Goal: Subscribe to service/newsletter

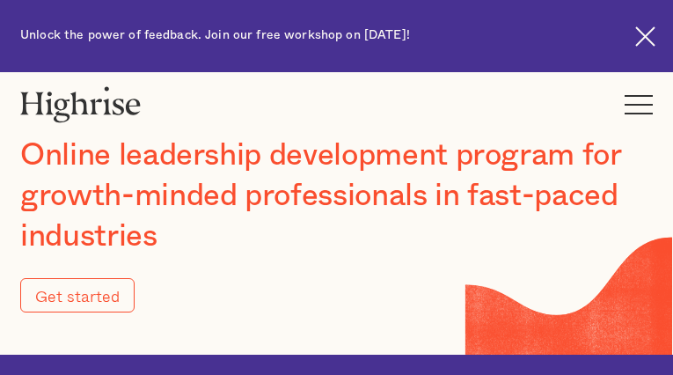
type input "Submit"
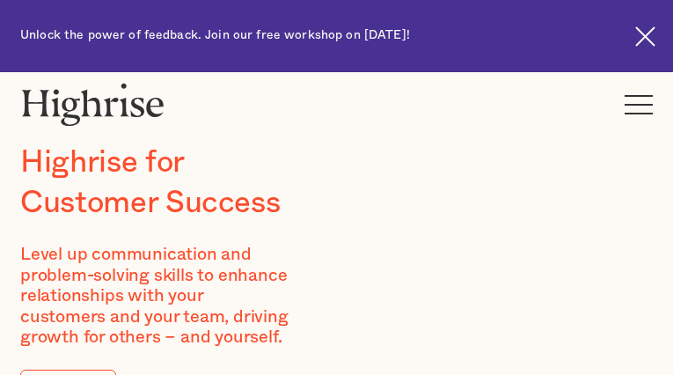
type input "gSNtBELcJyzffn"
type input "loyEROQUSsMva"
type input "[EMAIL_ADDRESS][DOMAIN_NAME]"
type input "8346658356"
type input "utePQeuA"
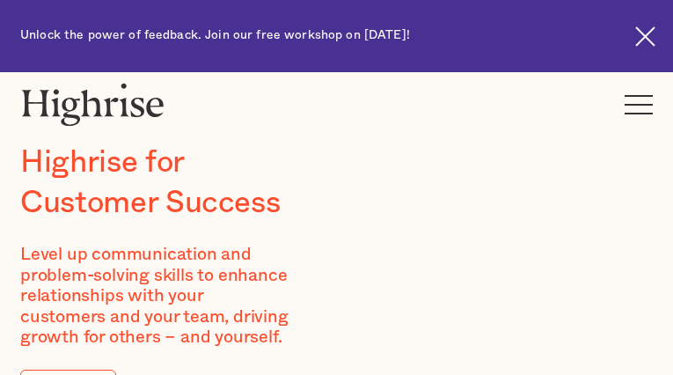
type input "aheIGmGc"
type input "[EMAIL_ADDRESS][DOMAIN_NAME]"
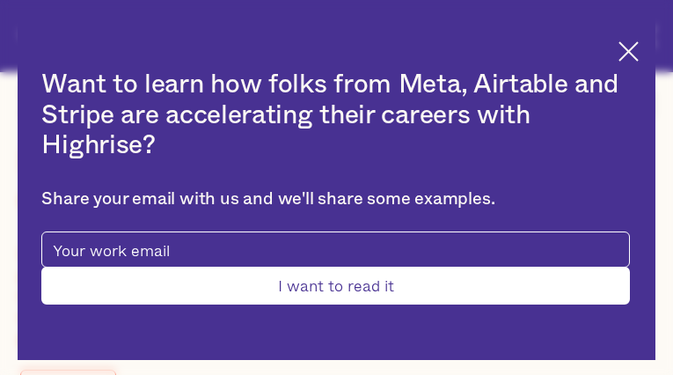
type input "YkbPttPLxdgtHOa"
type input "csZPiuZe"
type input "[EMAIL_ADDRESS][DOMAIN_NAME]"
type input "7571974155"
type input "Submit"
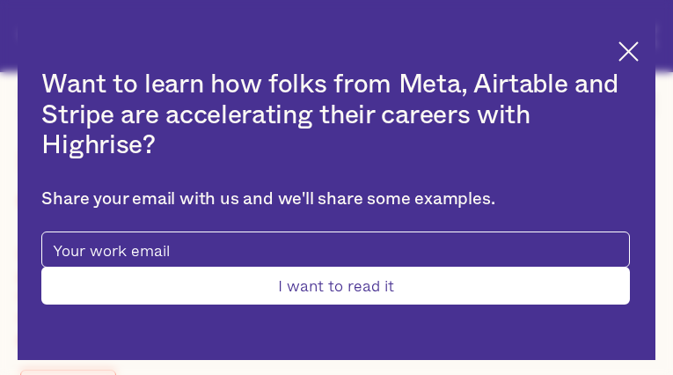
type input "UKxSPKlasE"
type input "uYKhMOwDpTKfOso"
type input "[EMAIL_ADDRESS][DOMAIN_NAME]"
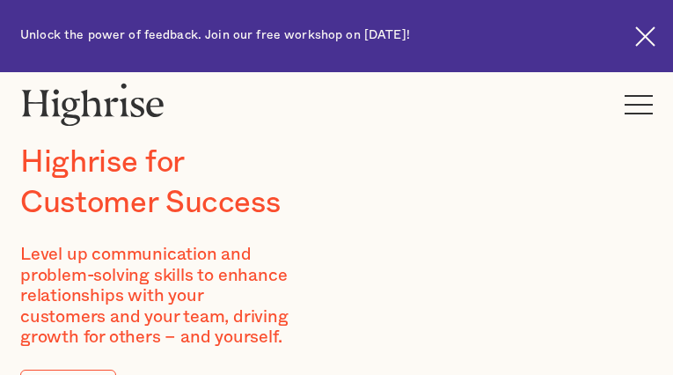
type input "esRdXishVMxmMceh"
type input "WOWnRVfzqRjsqa"
type input "[EMAIL_ADDRESS][DOMAIN_NAME]"
type input "4873475106"
type input "wlrvsBJcCY"
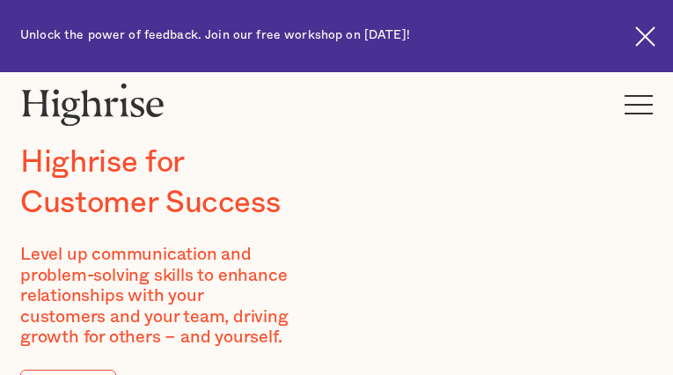
type input "omsVsgZPDVm"
type input "[EMAIL_ADDRESS][DOMAIN_NAME]"
type input "lsQOBwQyz"
type input "iBAseSiO"
type input "[EMAIL_ADDRESS][DOMAIN_NAME]"
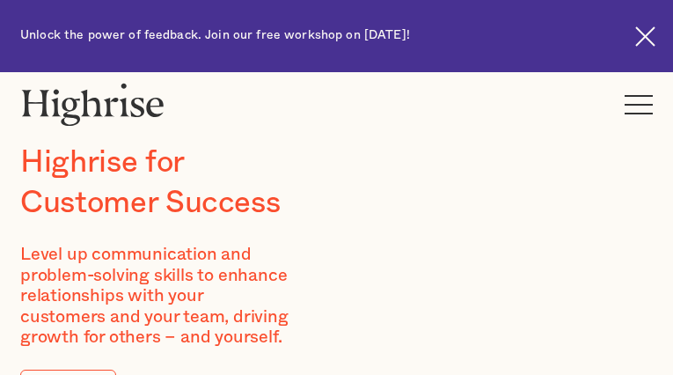
type input "4240201640"
type input "BJGcBeeNiXl"
type input "fJoTcacJVP"
type input "[EMAIL_ADDRESS][DOMAIN_NAME]"
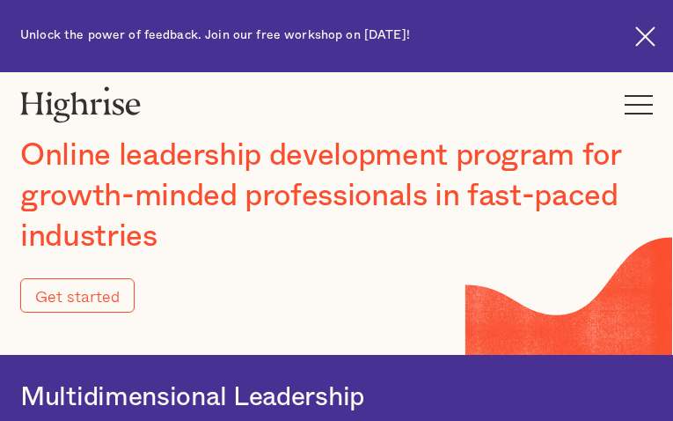
type input "Submit"
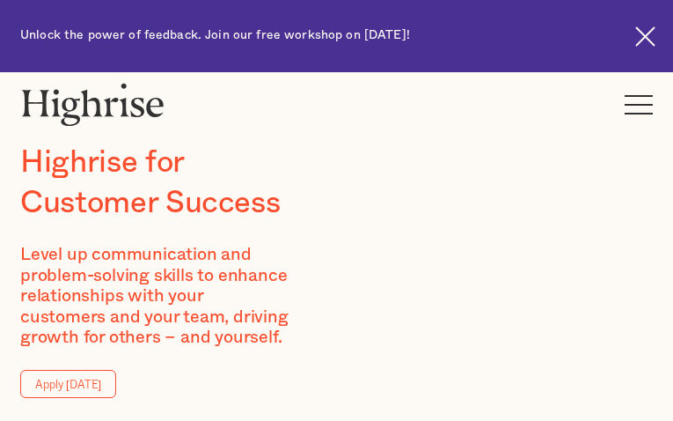
type input "vQqHbCdkLMPfD"
type input "iQzJbLtXkIe"
type input "[EMAIL_ADDRESS][DOMAIN_NAME]"
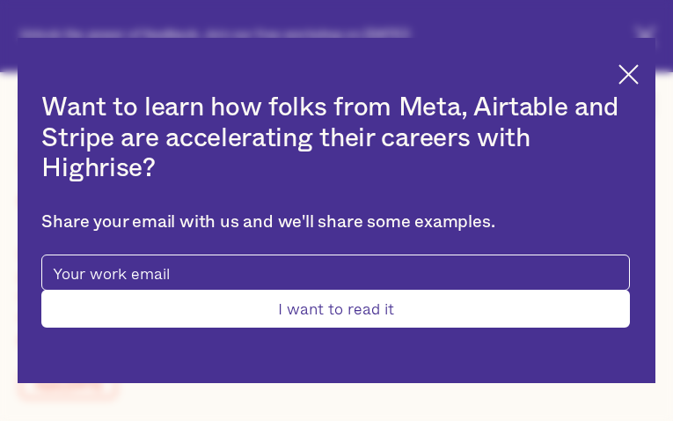
type input "pkVFIXQVsURo"
type input "mapYHwtHy"
type input "[EMAIL_ADDRESS][DOMAIN_NAME]"
type input "4679231166"
type input "nBwwzRqUyCWD"
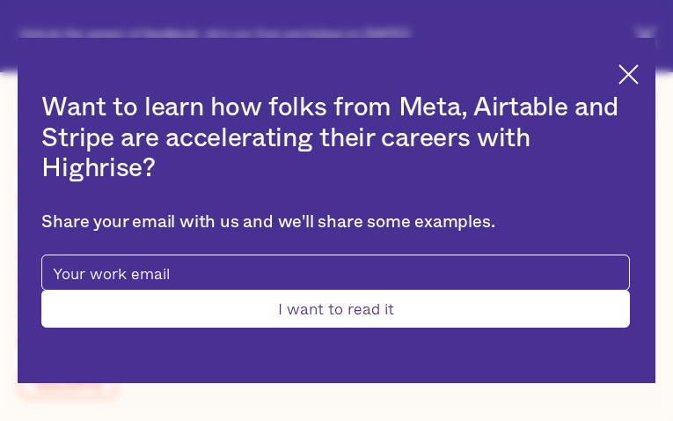
type input "dejDWrZdqeUQbe"
type input "[EMAIL_ADDRESS][DOMAIN_NAME]"
type input "VgzEMptLZR"
type input "lQmobrkukU"
type input "[EMAIL_ADDRESS][DOMAIN_NAME]"
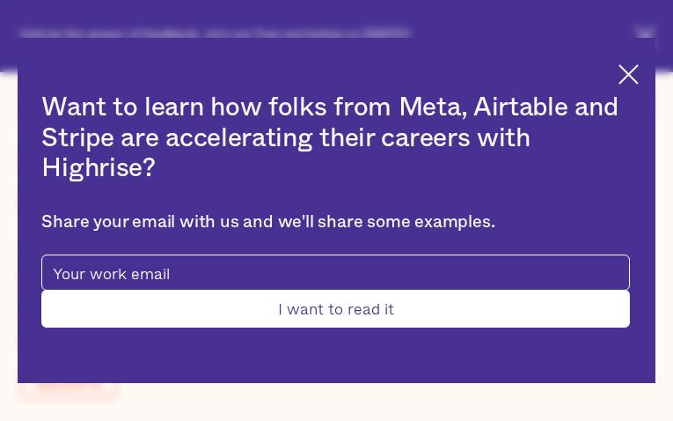
type input "5427134266"
type input "Submit"
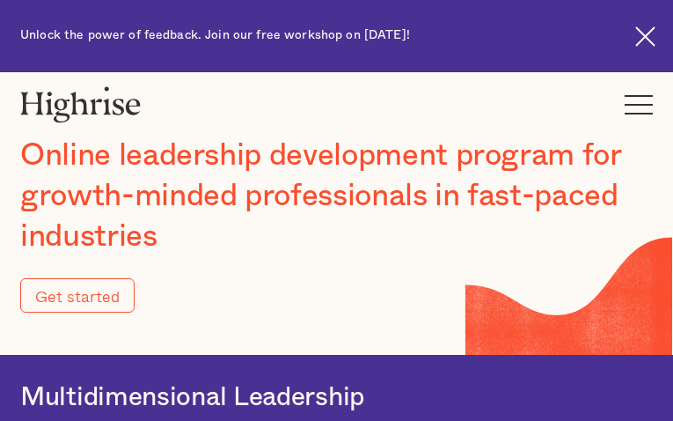
type input "Submit"
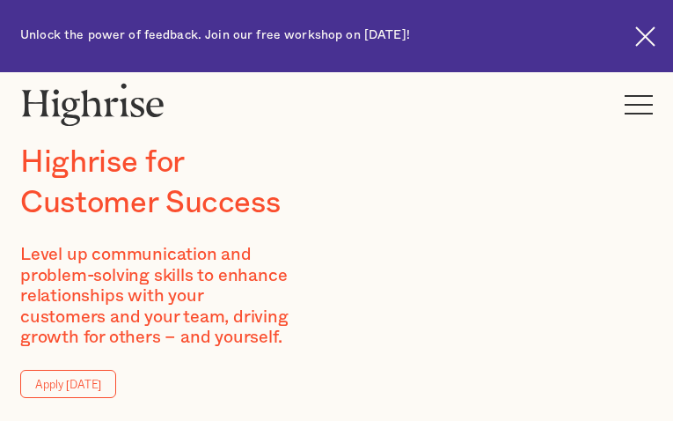
type input "nFyGsakbUVtV"
type input "qjdjgiWrgLbsGn"
type input "[EMAIL_ADDRESS][DOMAIN_NAME]"
type input "8928226481"
type input "FSPfRzTIowwwsg"
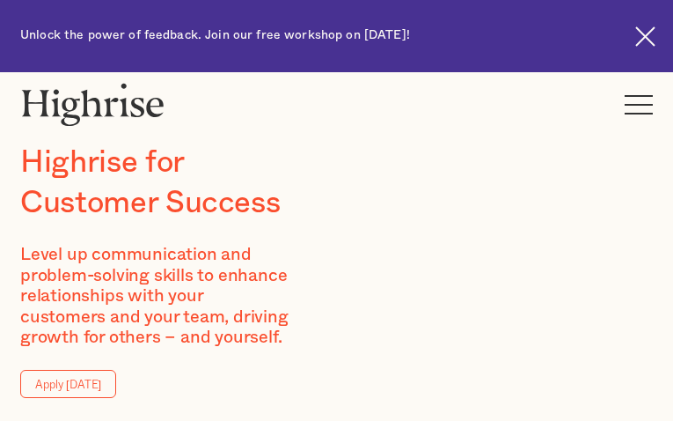
type input "KJzyCQwhJetkIH"
type input "[EMAIL_ADDRESS][DOMAIN_NAME]"
type input "lDRnJLpWQUkagcNB"
type input "OdxwIvYgA"
type input "[EMAIL_ADDRESS][DOMAIN_NAME]"
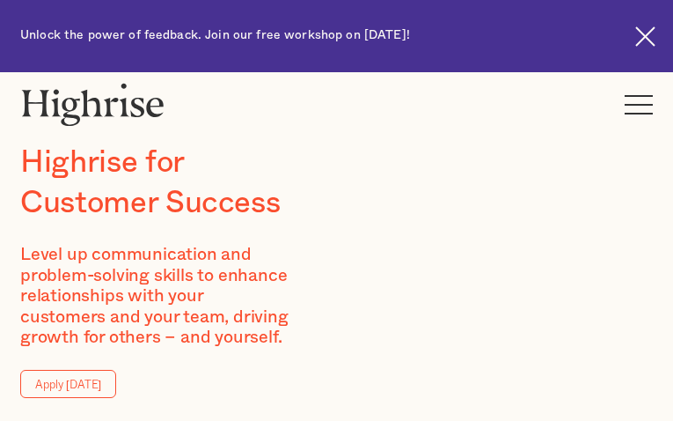
type input "nkomKmjIPgqNKxsJ"
type input "GFbQIftxWXAM"
type input "[EMAIL_ADDRESS][DOMAIN_NAME]"
type input "6476399142"
type input "BeCbfDFzt"
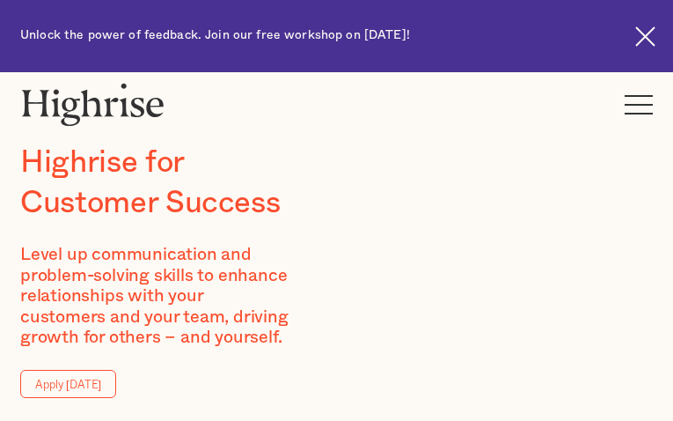
type input "zyuMQTxwtwMdWuQ"
type input "[EMAIL_ADDRESS][DOMAIN_NAME]"
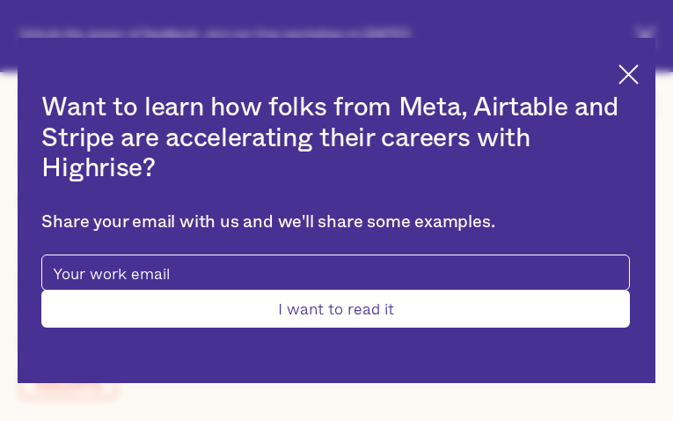
type input "kbXeLFGItoCmY"
type input "vctyIaTUdTZiEW"
type input "[EMAIL_ADDRESS][DOMAIN_NAME]"
type input "4914651219"
type input "Submit"
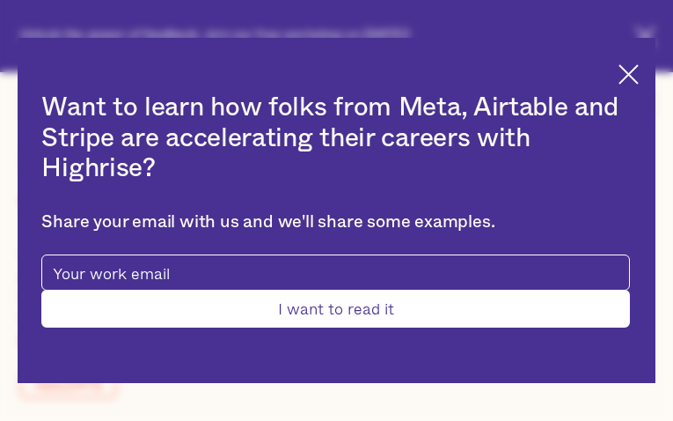
type input "nttvhrqMl"
type input "JrKkWPTBANdZ"
type input "[EMAIL_ADDRESS][DOMAIN_NAME]"
type input "vQgCktxj"
type input "MTSKbGAtJflfGS"
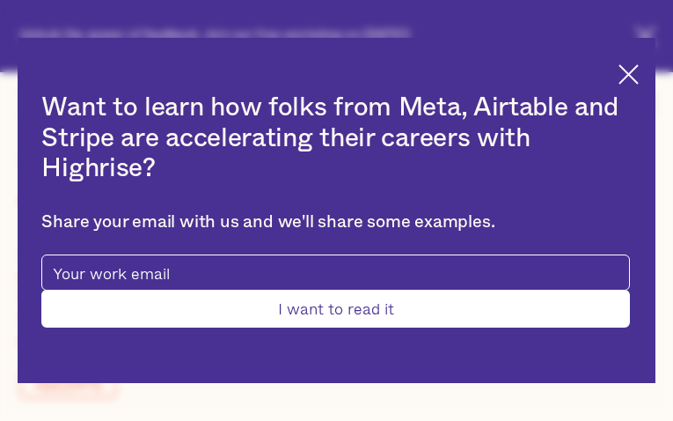
type input "[EMAIL_ADDRESS][DOMAIN_NAME]"
type input "8841869000"
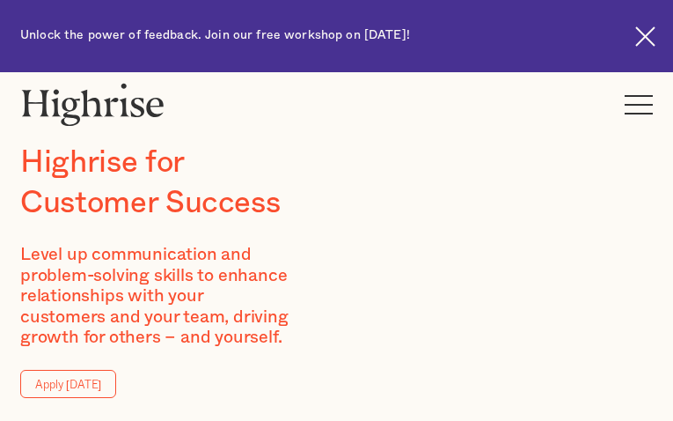
type input "VXeVBHMaIQPsSHB"
type input "HvxnltyOcsMYKEwm"
type input "[EMAIL_ADDRESS][DOMAIN_NAME]"
type input "bOZGWUllrbdp"
type input "XOmXMMWxXYFvy"
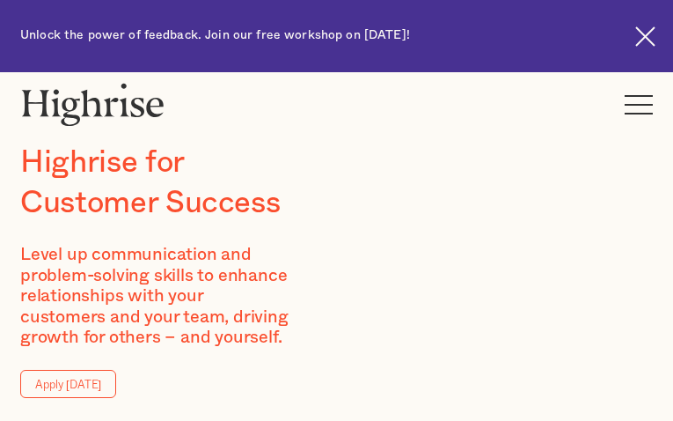
type input "[EMAIL_ADDRESS][DOMAIN_NAME]"
type input "QDpzroblpfyBzDLO"
type input "rcxCclqOYTK"
type input "[EMAIL_ADDRESS][DOMAIN_NAME]"
type input "2796855256"
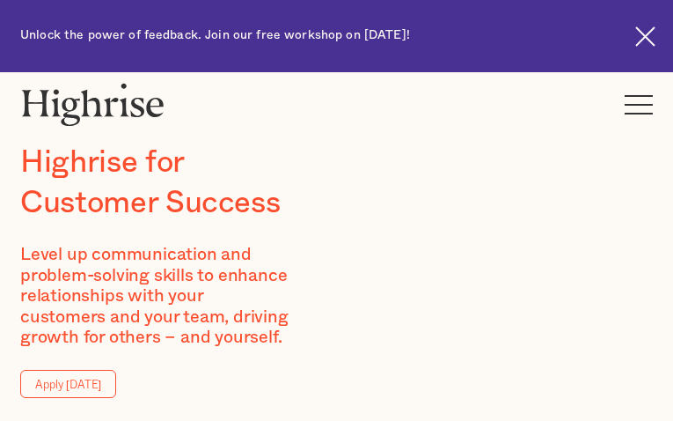
type input "rWfeFYmievEc"
type input "voViGZxvKwWfZvz"
type input "[EMAIL_ADDRESS][DOMAIN_NAME]"
type input "5262703412"
